Goal: Information Seeking & Learning: Learn about a topic

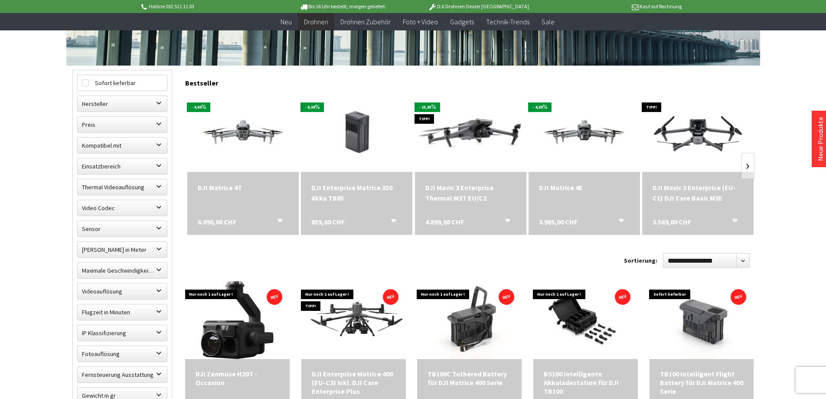
scroll to position [217, 0]
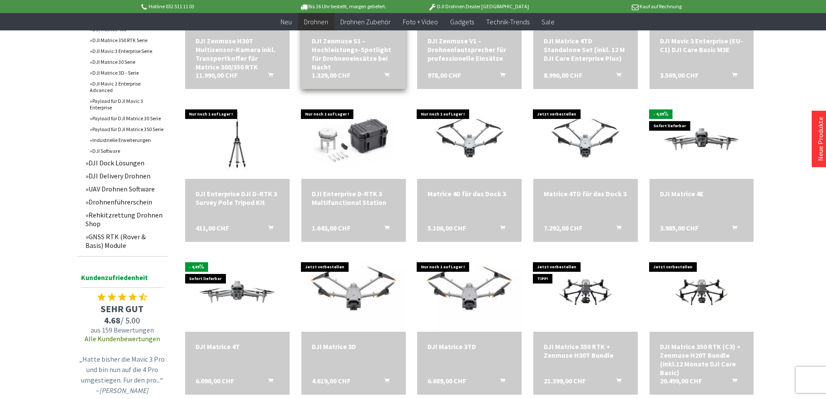
scroll to position [781, 0]
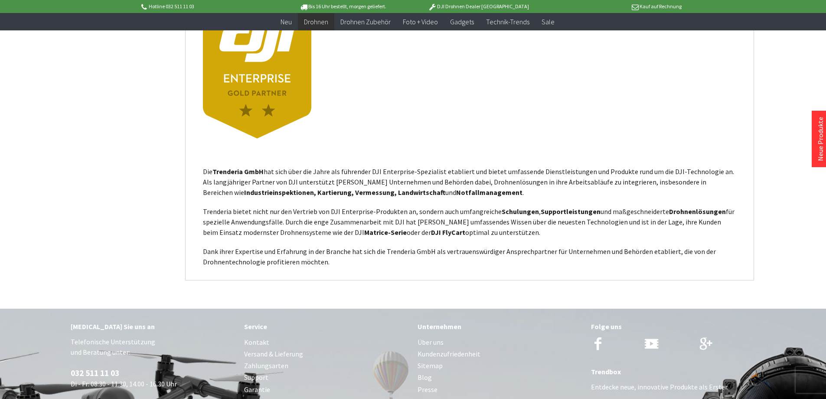
scroll to position [2322, 0]
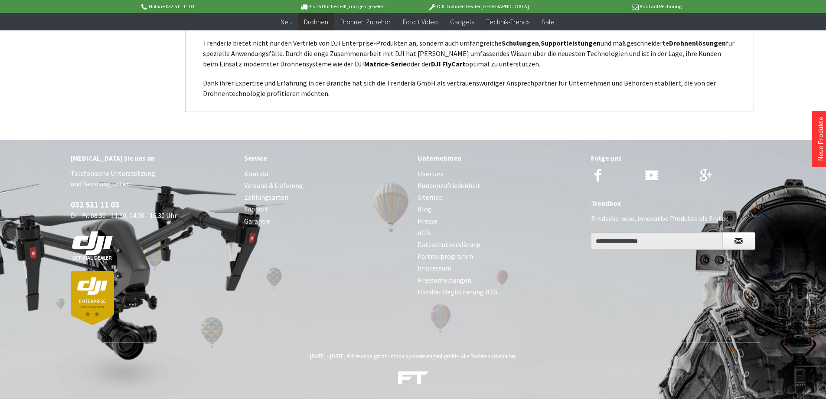
click at [275, 198] on link "Zahlungsarten" at bounding box center [326, 197] width 165 height 12
